Goal: Task Accomplishment & Management: Complete application form

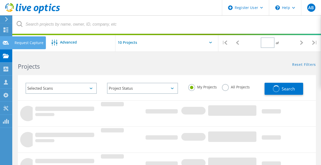
type input "3"
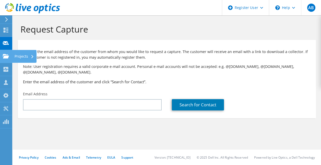
click at [3, 55] on use at bounding box center [6, 56] width 6 height 4
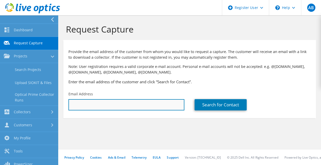
click at [117, 101] on input "text" at bounding box center [126, 104] width 116 height 11
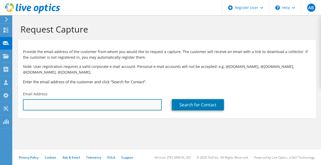
type input "[PERSON_NAME][EMAIL_ADDRESS][DOMAIN_NAME]"
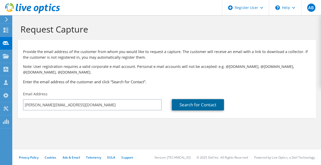
click at [203, 108] on link "Search for Contact" at bounding box center [198, 104] width 52 height 11
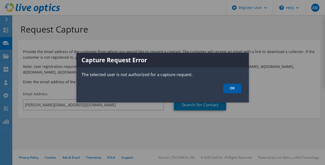
click at [233, 89] on link "OK" at bounding box center [232, 88] width 18 height 9
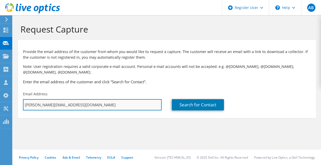
click at [100, 104] on input "[PERSON_NAME][EMAIL_ADDRESS][DOMAIN_NAME]" at bounding box center [92, 104] width 139 height 11
